Goal: Information Seeking & Learning: Find specific fact

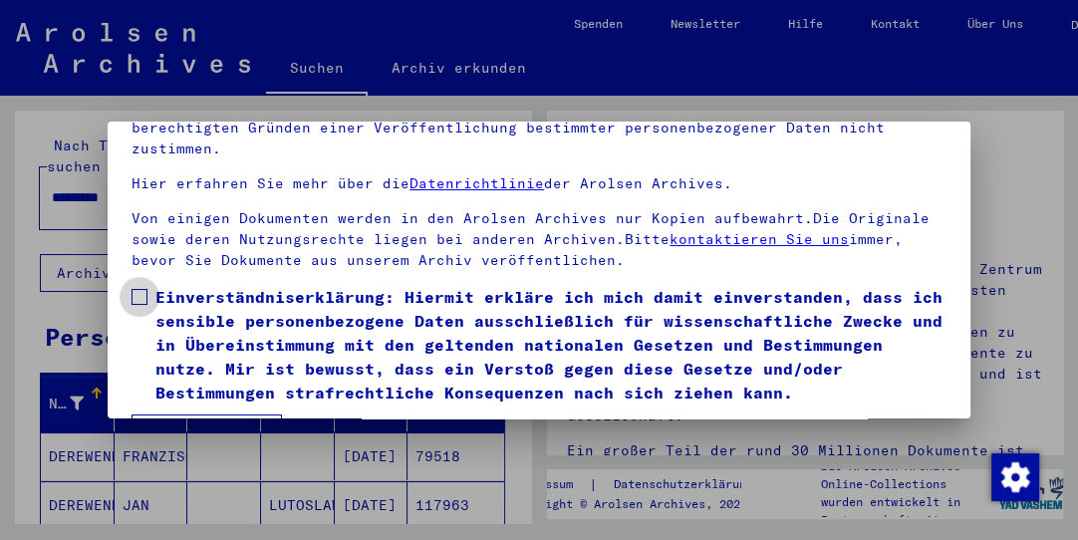
scroll to position [152, 0]
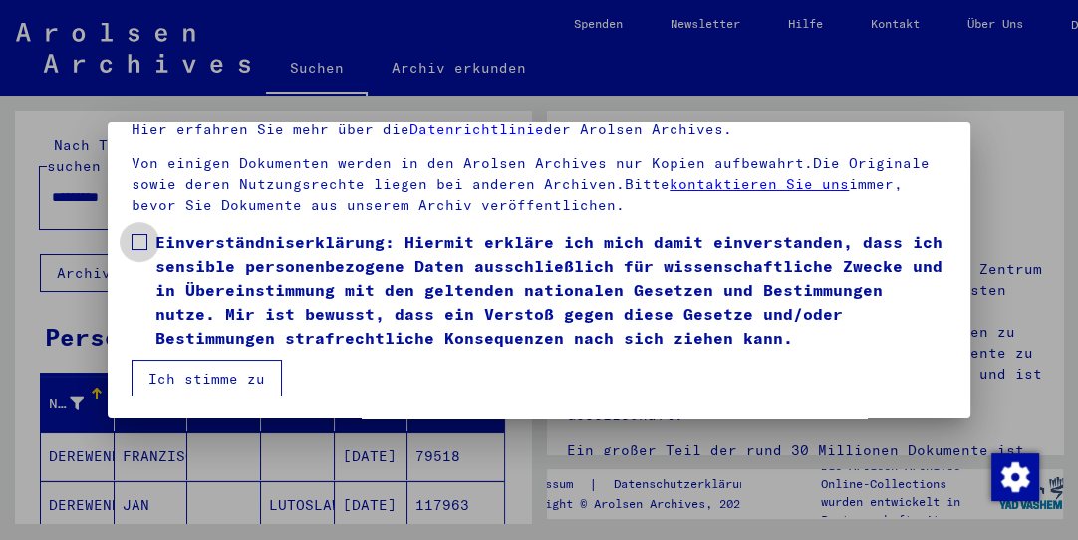
click at [140, 238] on span at bounding box center [139, 242] width 16 height 16
click at [200, 372] on button "Ich stimme zu" at bounding box center [206, 379] width 150 height 38
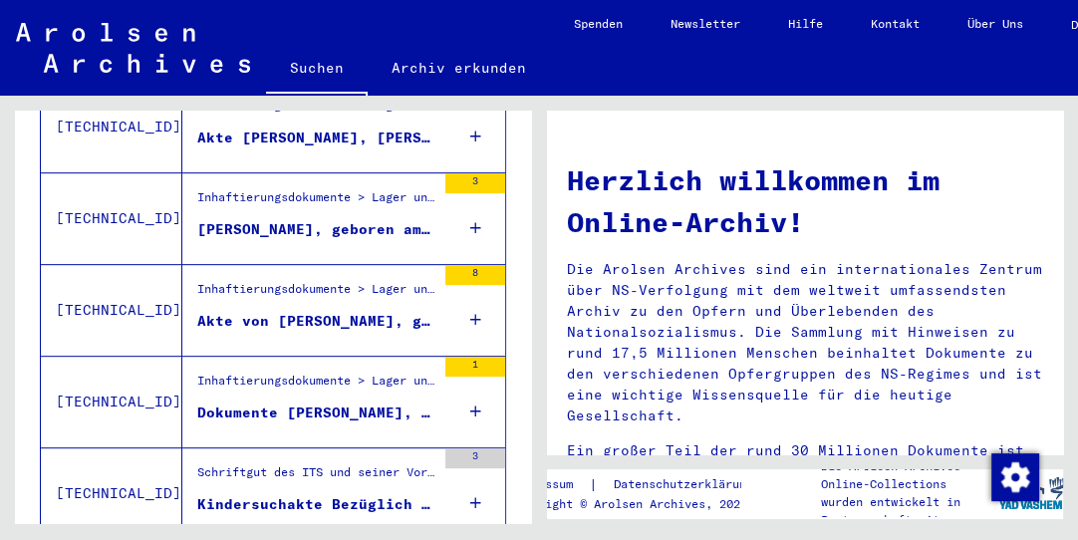
scroll to position [809, 0]
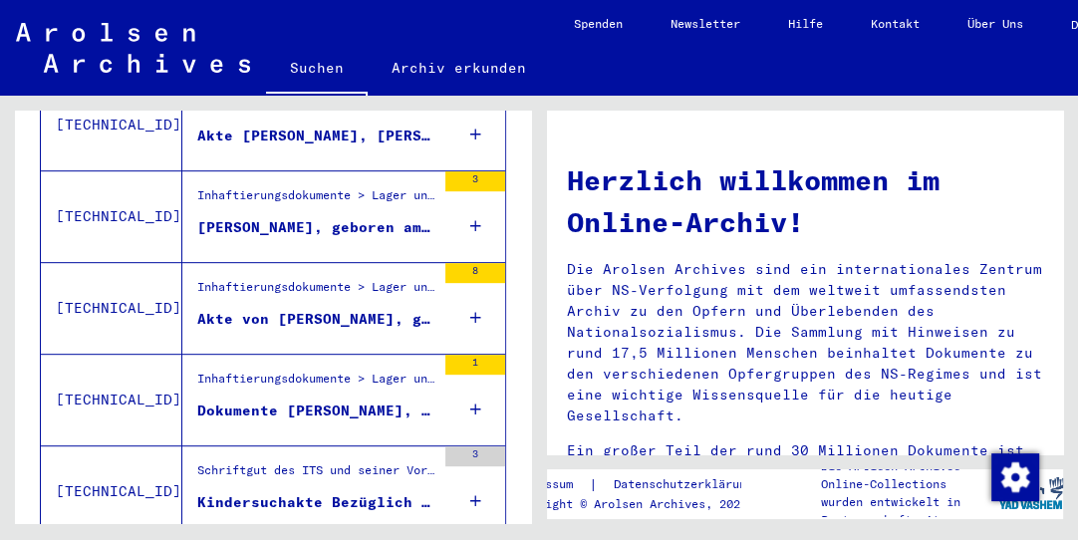
click at [275, 369] on div "Inhaftierungsdokumente > Lager und Ghettos > Konzentrationslager [GEOGRAPHIC_DA…" at bounding box center [316, 383] width 238 height 28
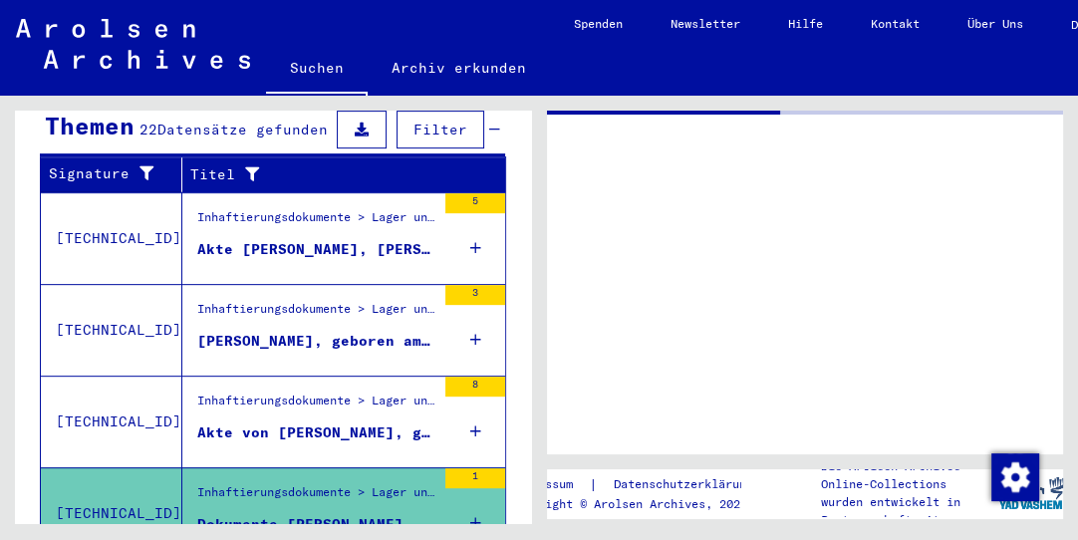
scroll to position [452, 0]
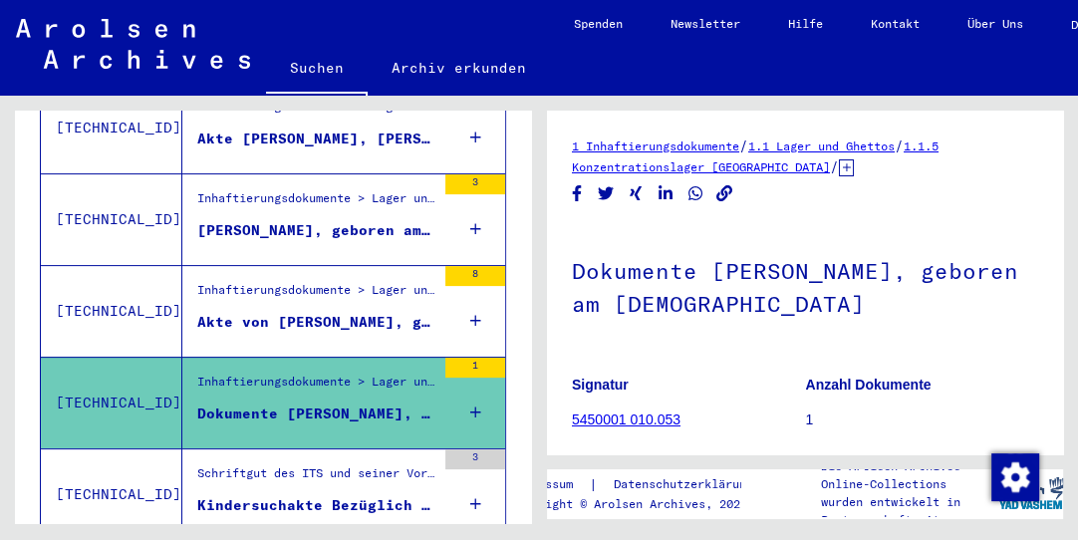
click at [305, 466] on div "Schriftgut des ITS und seiner Vorgänger > Bearbeitung von Anfragen > Fallbezoge…" at bounding box center [316, 478] width 238 height 28
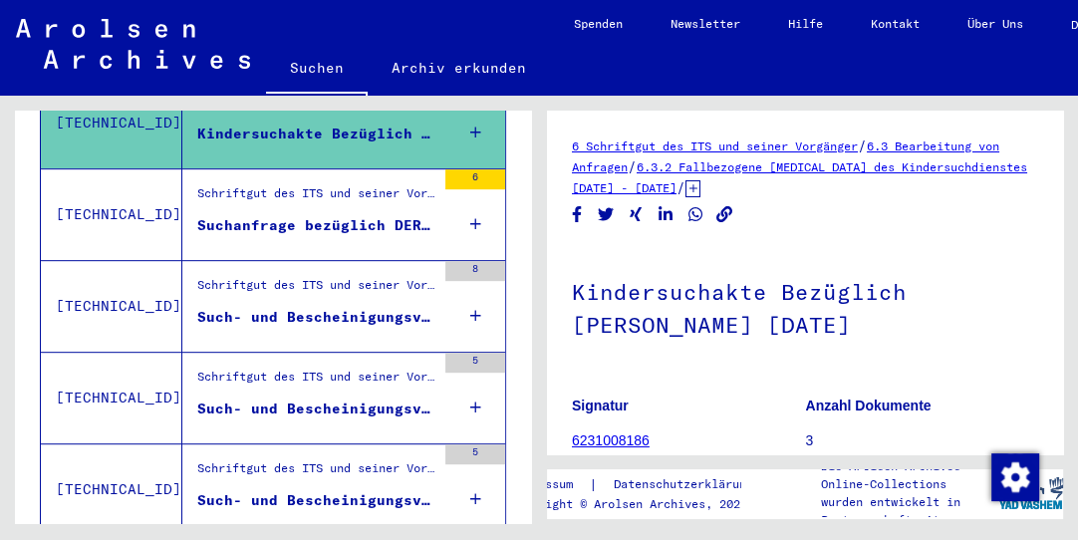
scroll to position [828, 0]
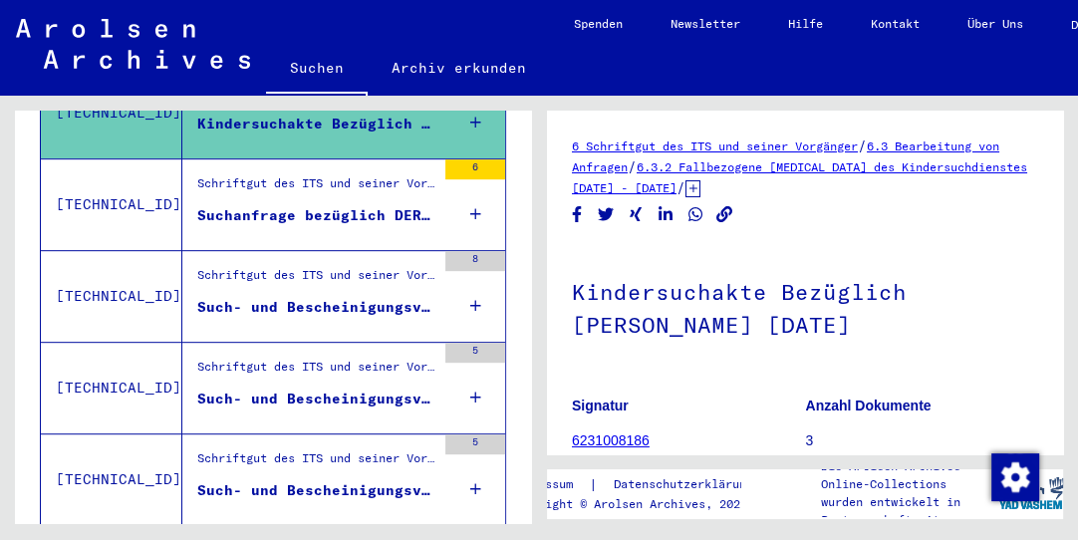
click at [308, 174] on div "Schriftgut des ITS und seiner Vorgänger > Bearbeitung von Anfragen > Fallbezoge…" at bounding box center [316, 188] width 238 height 28
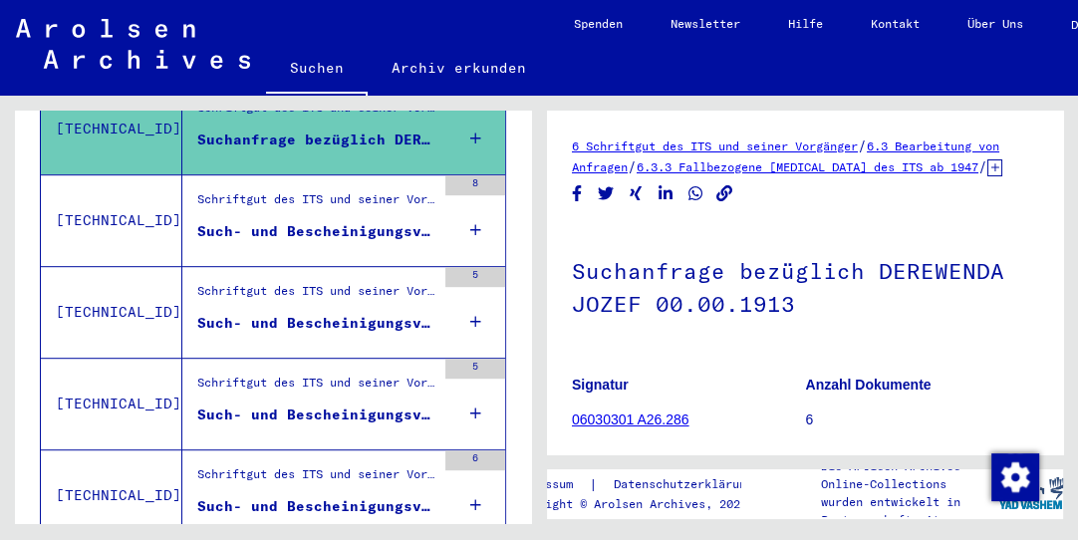
scroll to position [924, 0]
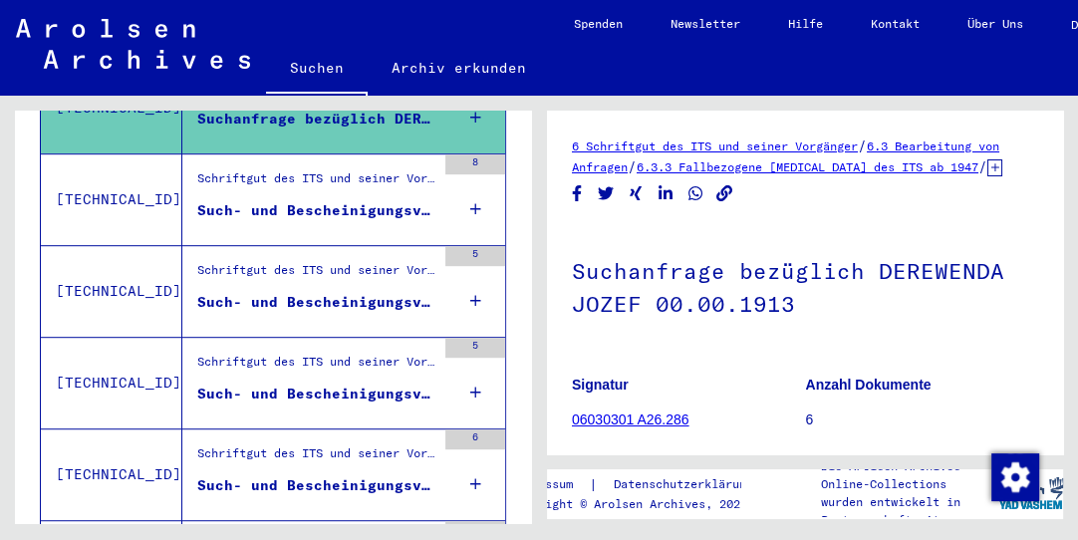
drag, startPoint x: 343, startPoint y: 179, endPoint x: 315, endPoint y: 185, distance: 28.5
click at [315, 200] on div "Such- und Bescheinigungsvorgang Nr. 1.025.196 für [PERSON_NAME] geboren [DEMOGR…" at bounding box center [316, 210] width 238 height 21
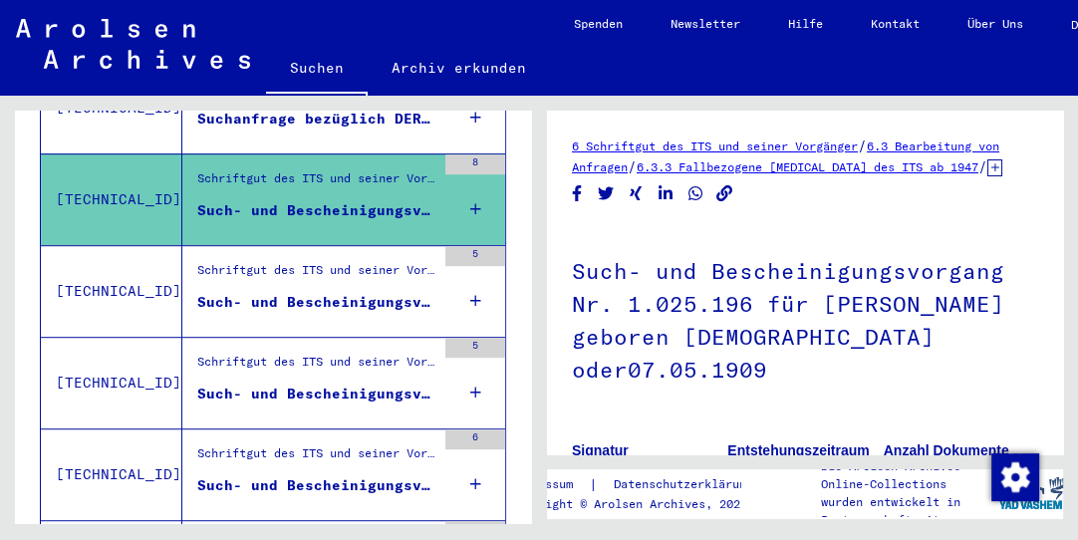
click at [311, 267] on div "Schriftgut des ITS und seiner Vorgänger > Bearbeitung von Anfragen > Fallbezoge…" at bounding box center [316, 275] width 238 height 28
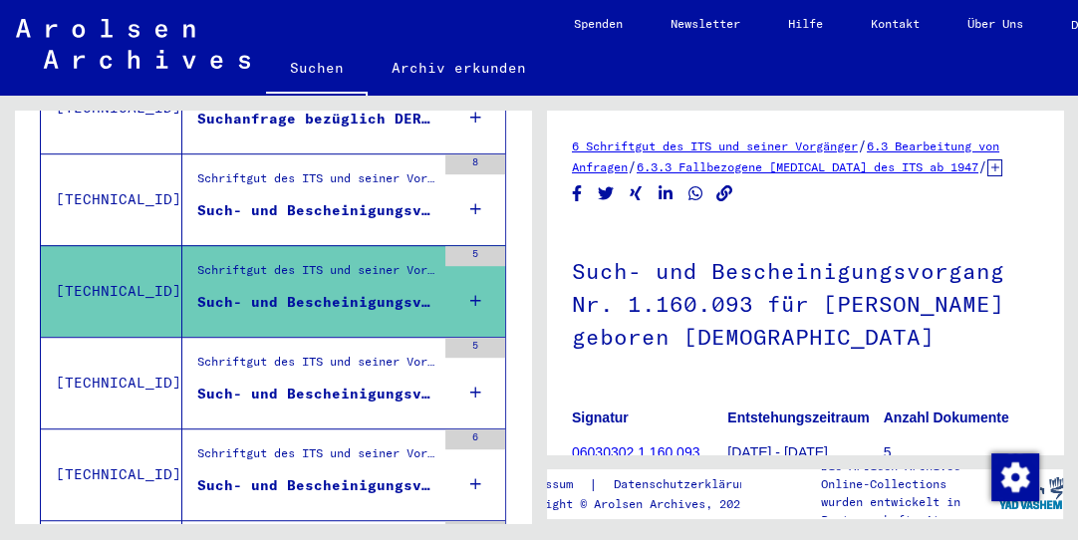
click at [312, 383] on div "Such- und Bescheinigungsvorgang Nr. 1.160.094 für [PERSON_NAME] geboren [DEMOGR…" at bounding box center [316, 393] width 238 height 21
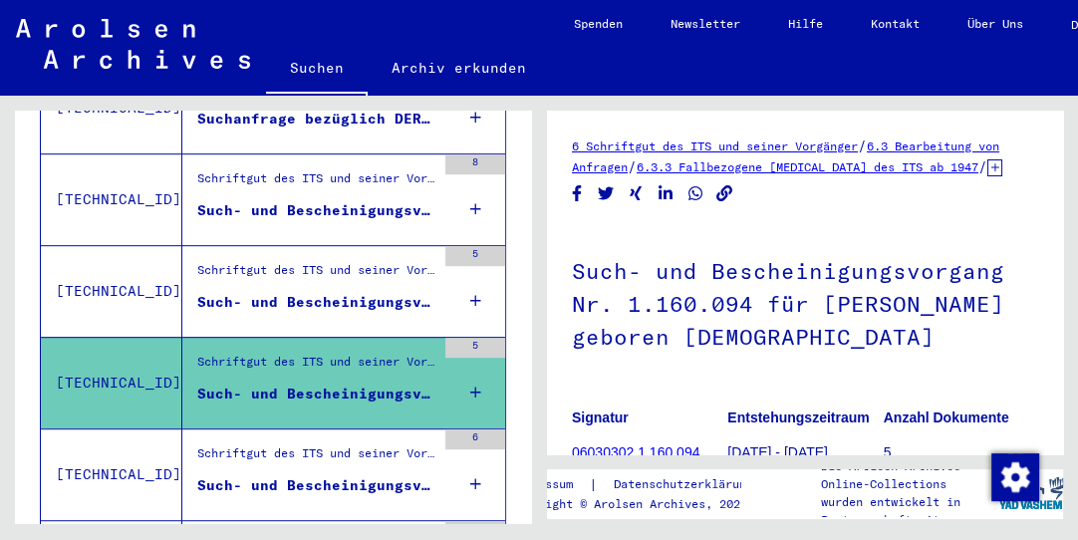
click at [318, 447] on div "Schriftgut des ITS und seiner Vorgänger > Bearbeitung von Anfragen > Fallbezoge…" at bounding box center [316, 458] width 238 height 28
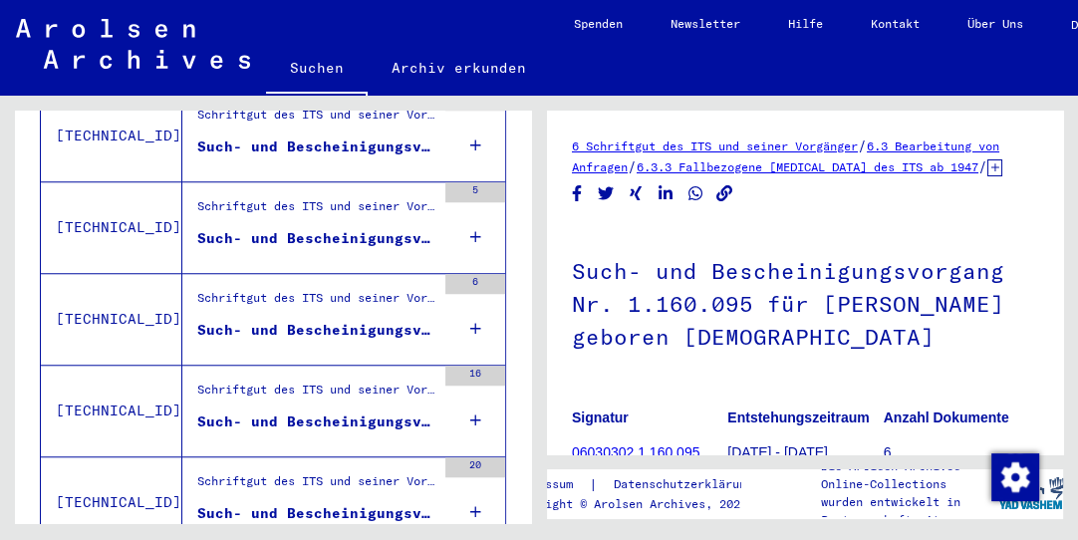
scroll to position [1360, 0]
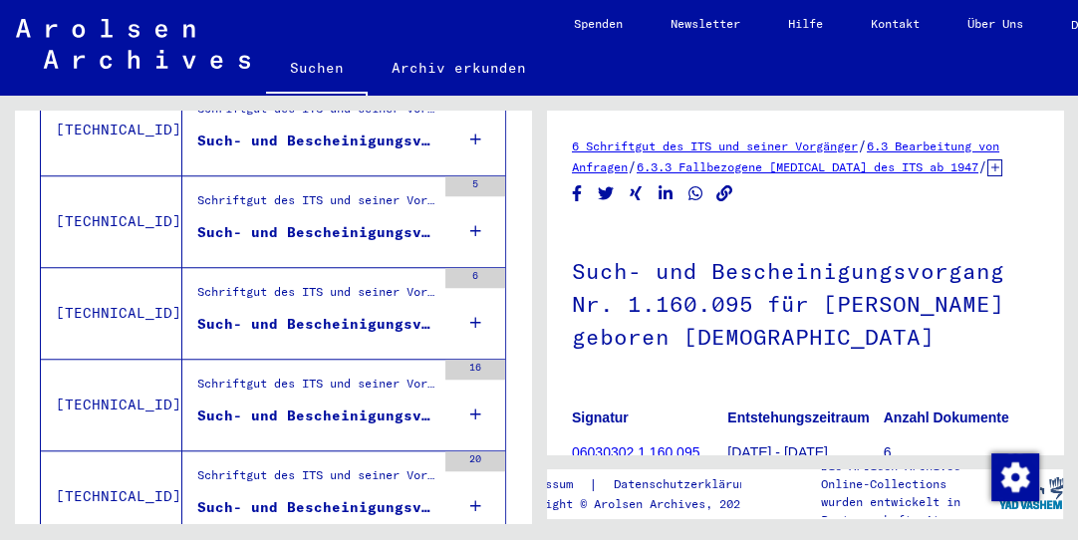
click at [309, 314] on div "Such- und Bescheinigungsvorgang Nr. 1.160.098 für [PERSON_NAME] geboren [DEMOGR…" at bounding box center [316, 324] width 238 height 21
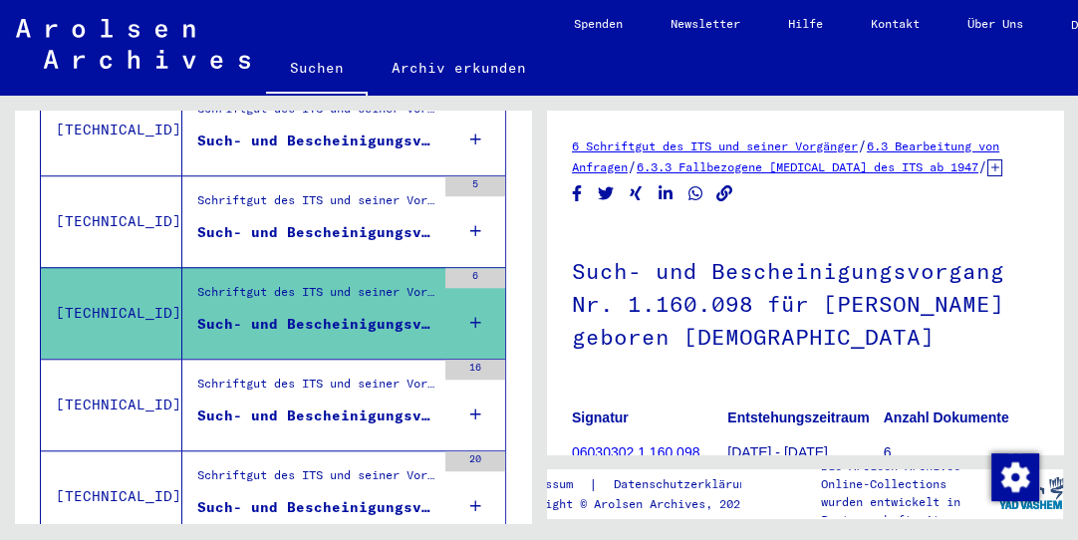
click at [298, 374] on div "Schriftgut des ITS und seiner Vorgänger > Bearbeitung von Anfragen > Fallbezoge…" at bounding box center [316, 388] width 238 height 28
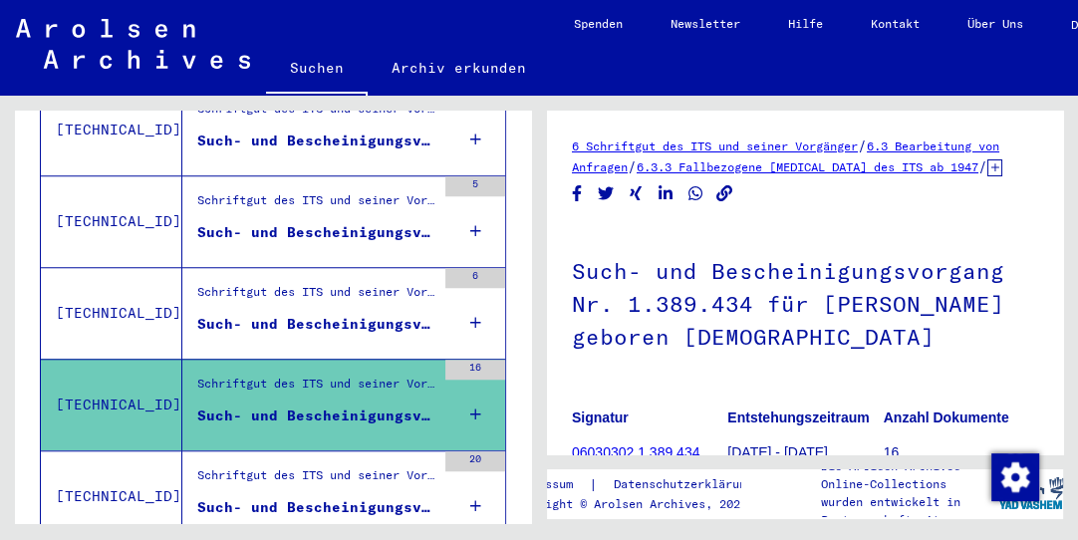
click at [300, 471] on figure "Schriftgut des ITS und seiner Vorgänger > Bearbeitung von Anfragen > Fallbezoge…" at bounding box center [316, 481] width 238 height 30
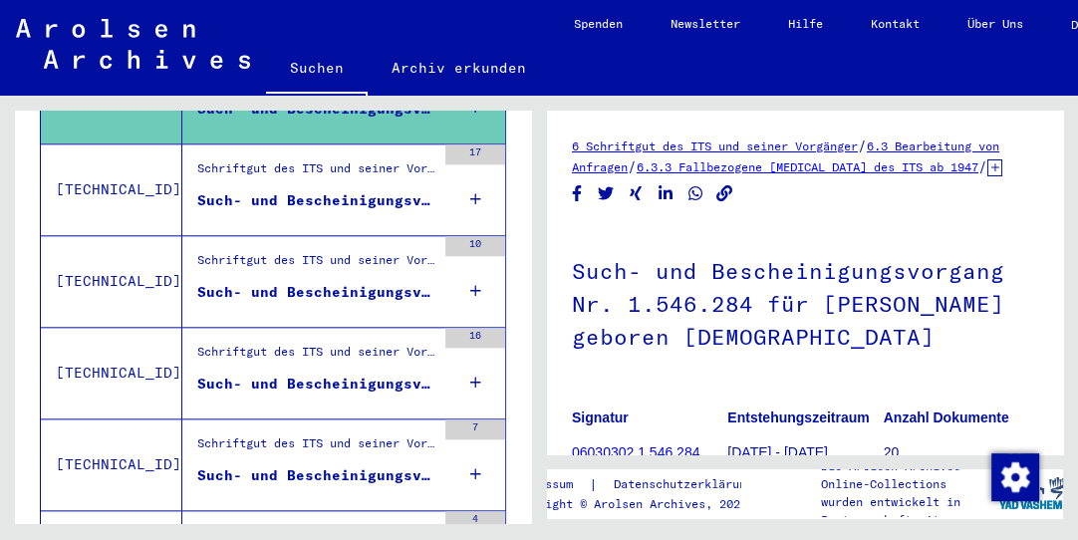
scroll to position [1764, 0]
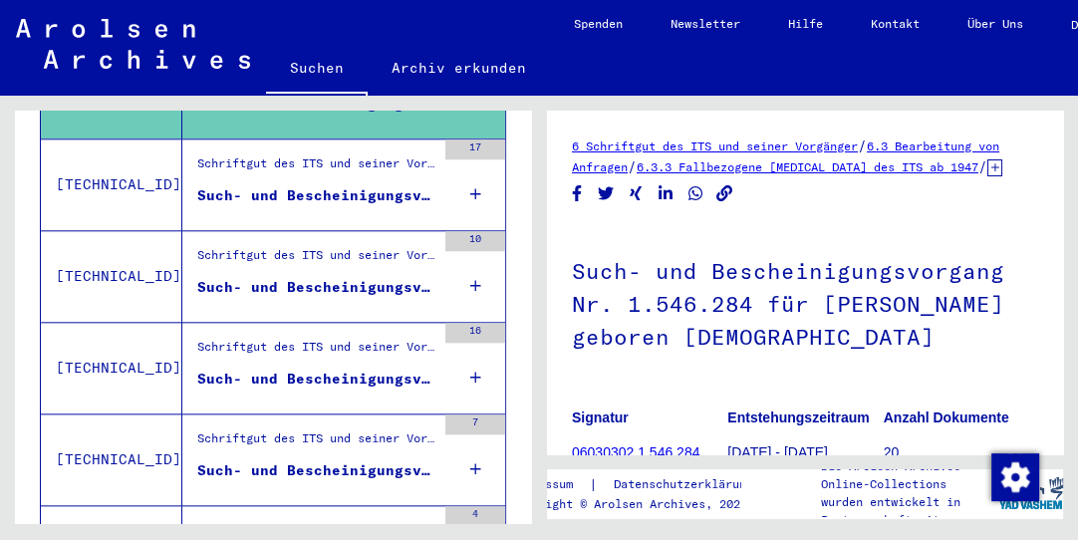
click at [326, 139] on div "Schriftgut des ITS und seiner Vorgänger > Bearbeitung von Anfragen > Fallbezoge…" at bounding box center [308, 184] width 253 height 91
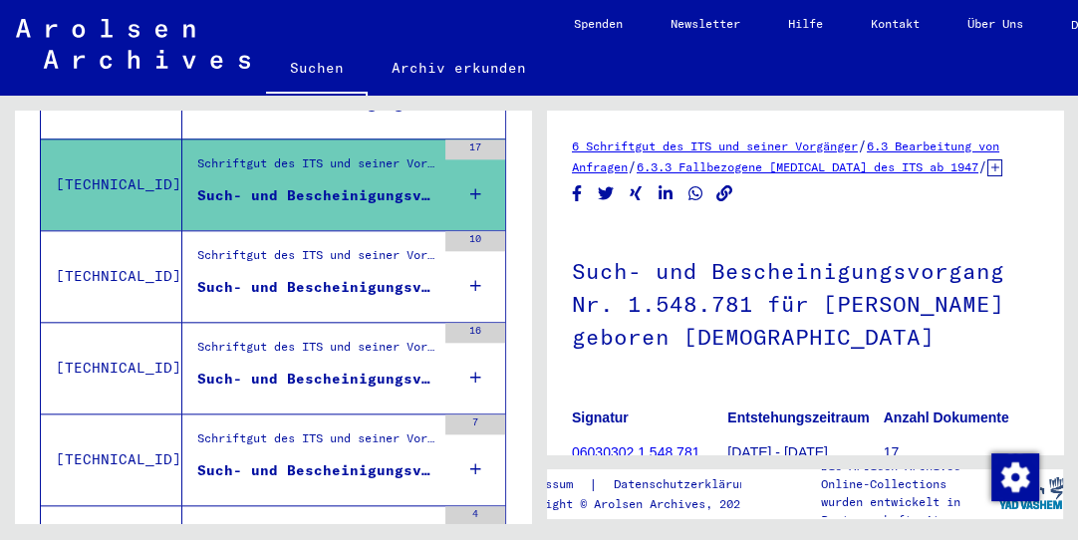
click at [329, 246] on div "Schriftgut des ITS und seiner Vorgänger > Bearbeitung von Anfragen > Fallbezoge…" at bounding box center [316, 260] width 238 height 28
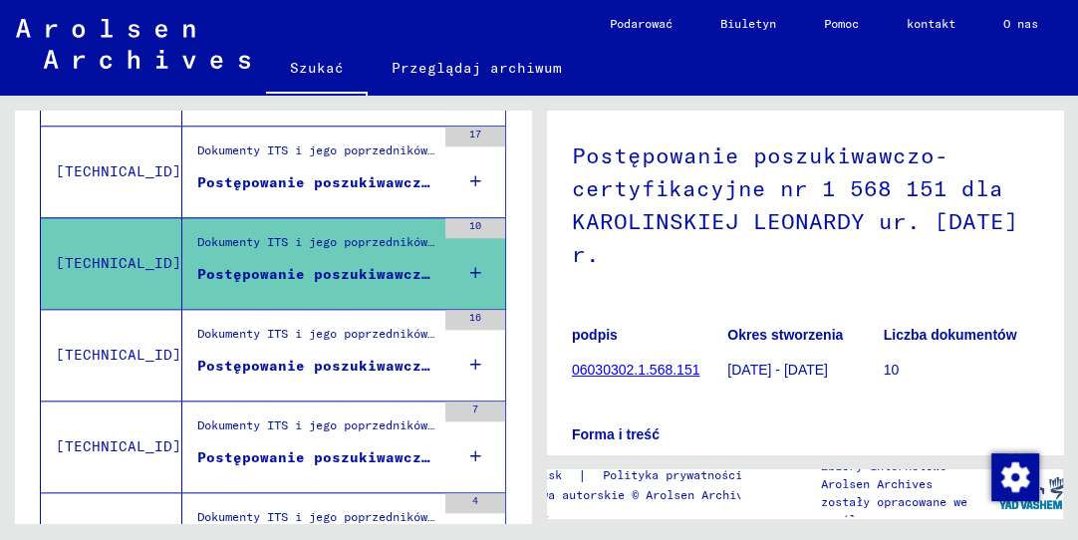
scroll to position [149, 0]
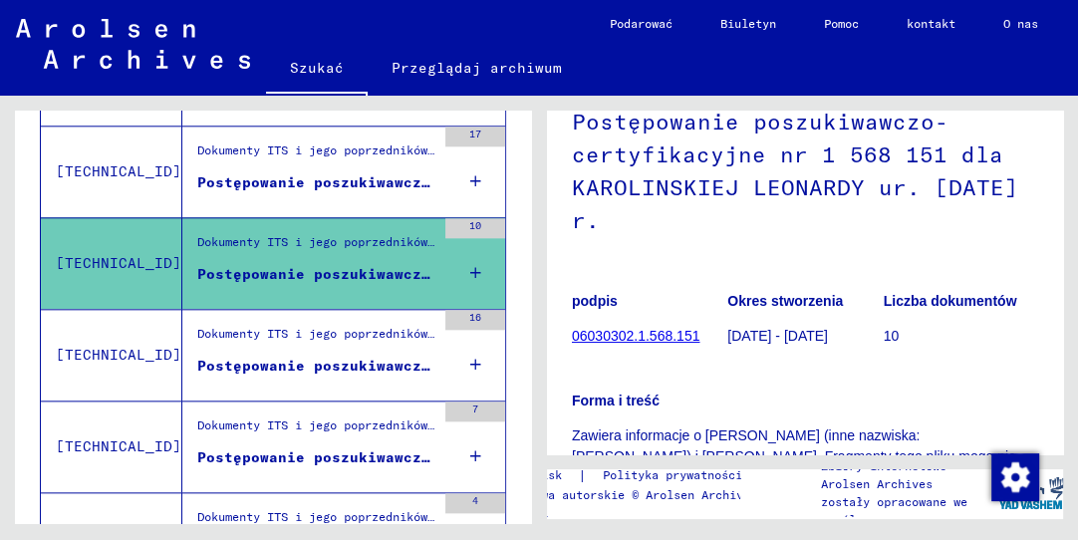
click at [608, 329] on font "06030302.1.568.151" at bounding box center [635, 336] width 127 height 16
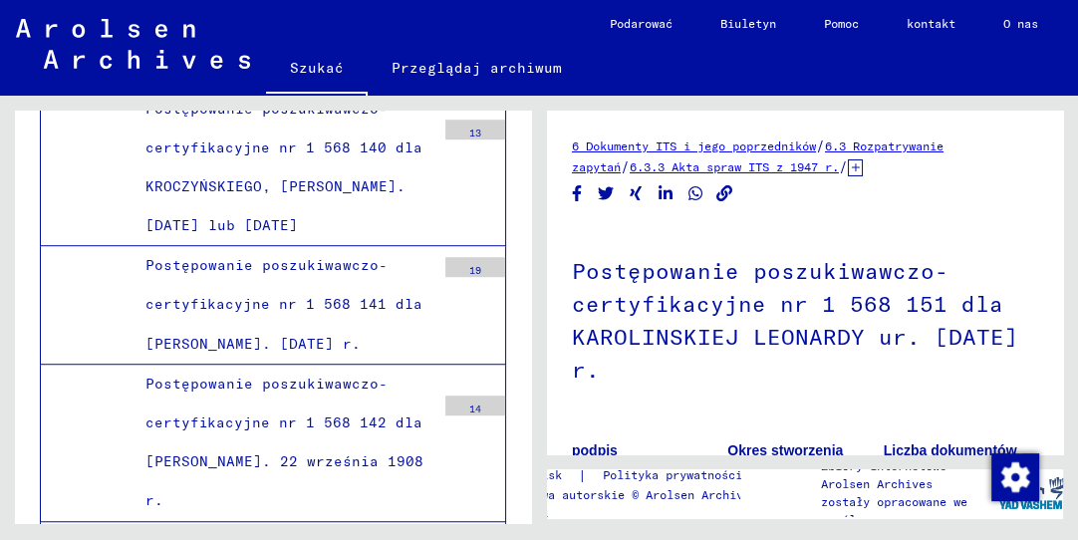
scroll to position [36623, 0]
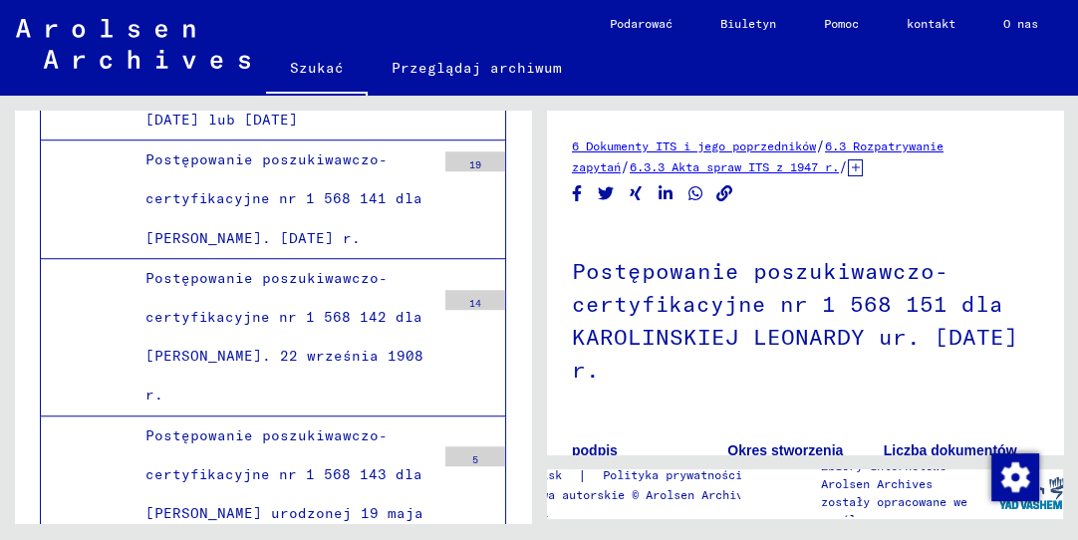
scroll to position [36759, 0]
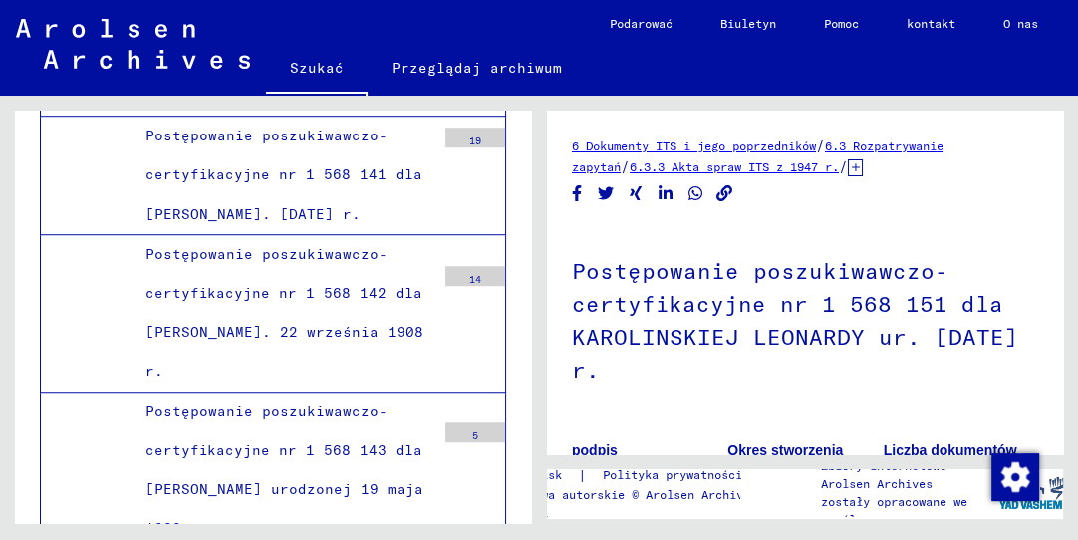
click at [67, 456] on icon at bounding box center [83, 460] width 50 height 80
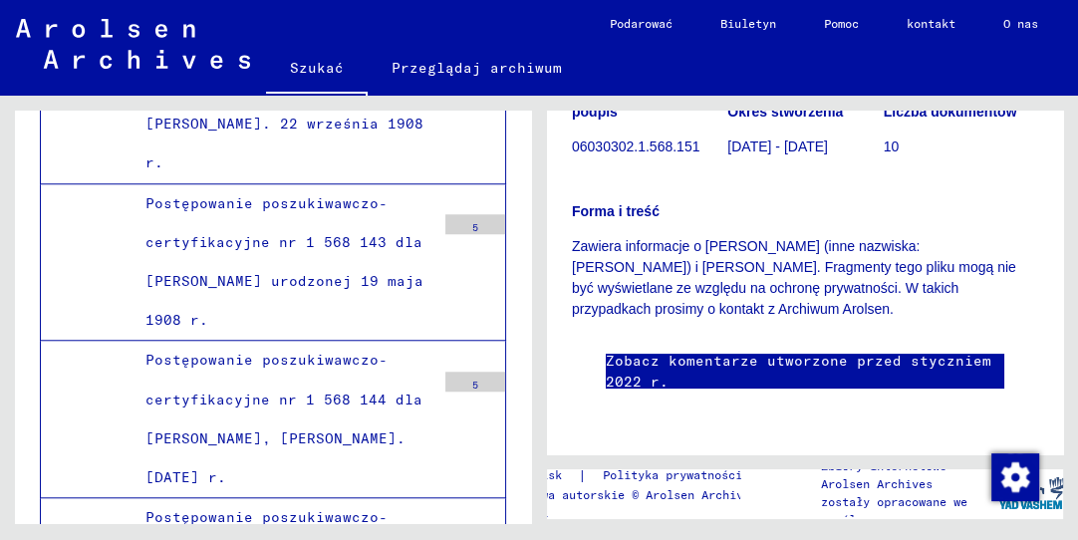
scroll to position [383, 0]
click at [934, 351] on link "Zobacz komentarze utworzone przed styczniem 2022 r." at bounding box center [805, 372] width 398 height 42
